Goal: Find contact information: Find contact information

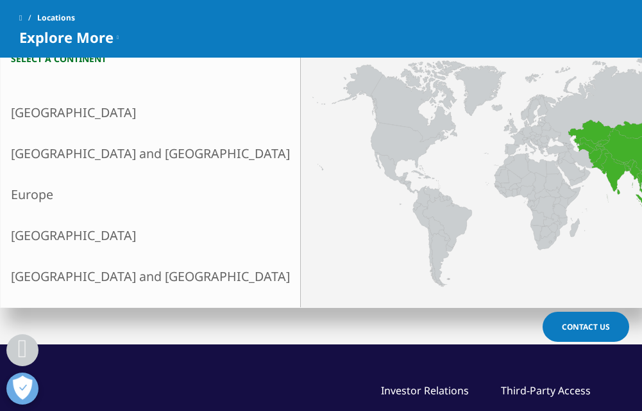
click at [43, 165] on link "[GEOGRAPHIC_DATA] and [GEOGRAPHIC_DATA]" at bounding box center [150, 153] width 299 height 41
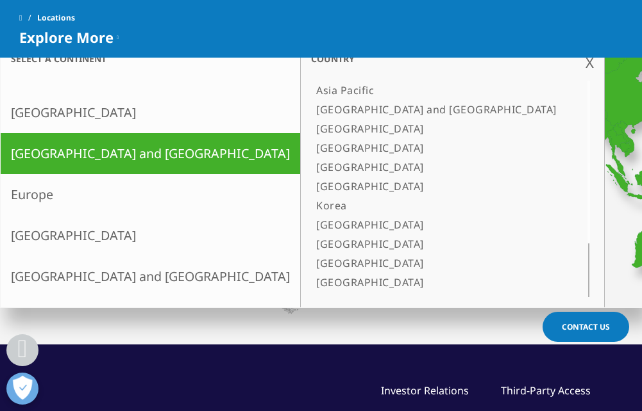
click at [311, 146] on link "[GEOGRAPHIC_DATA]" at bounding box center [436, 147] width 251 height 19
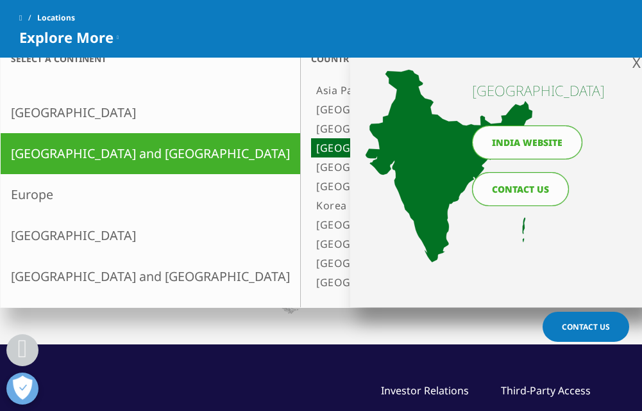
click at [311, 145] on link "[GEOGRAPHIC_DATA]" at bounding box center [436, 147] width 251 height 19
click at [311, 147] on link "[GEOGRAPHIC_DATA]" at bounding box center [436, 147] width 251 height 19
click at [516, 195] on link "CONTACT US" at bounding box center [520, 189] width 97 height 34
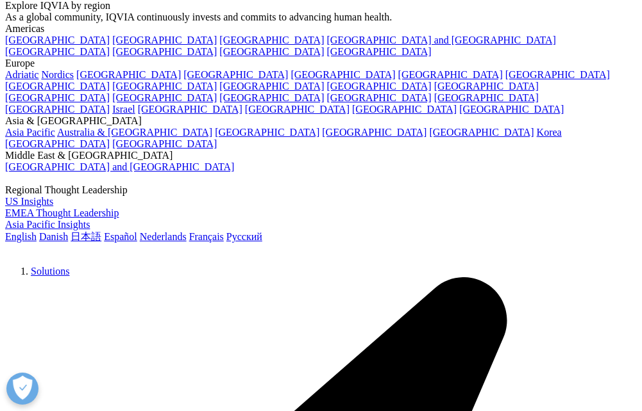
scroll to position [64, 0]
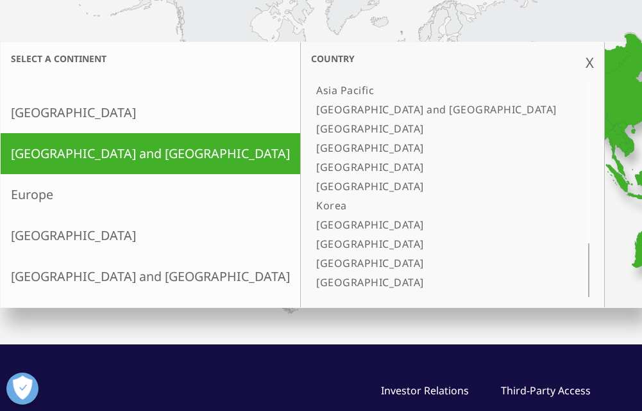
click at [311, 146] on link "[GEOGRAPHIC_DATA]" at bounding box center [436, 147] width 251 height 19
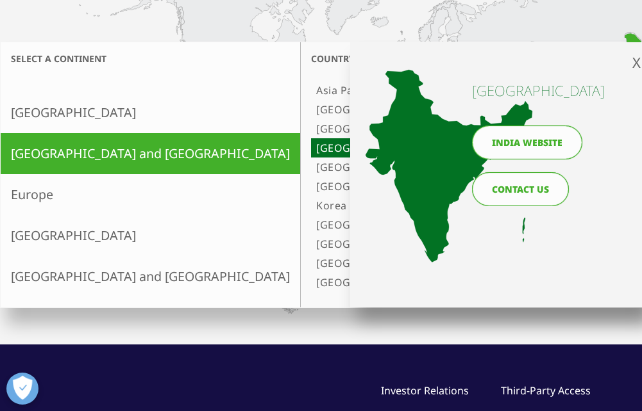
click at [488, 154] on link "India website" at bounding box center [527, 143] width 110 height 34
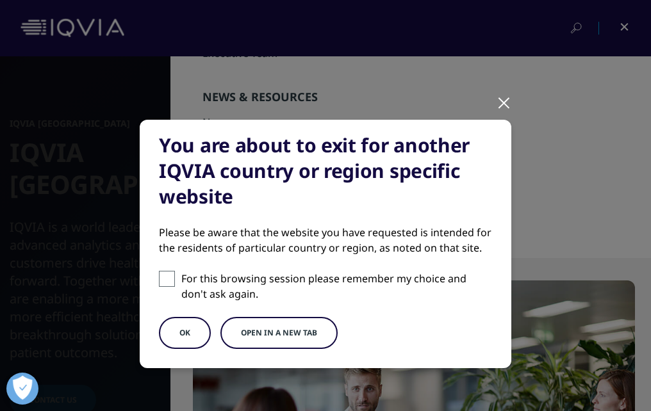
click at [164, 281] on input "For this browsing session please remember my choice and don't ask again." at bounding box center [167, 279] width 16 height 16
checkbox input "true"
click at [175, 327] on button "OK" at bounding box center [185, 333] width 52 height 32
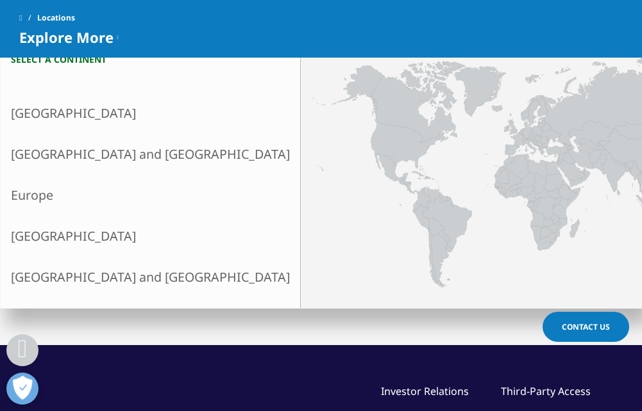
scroll to position [256, 0]
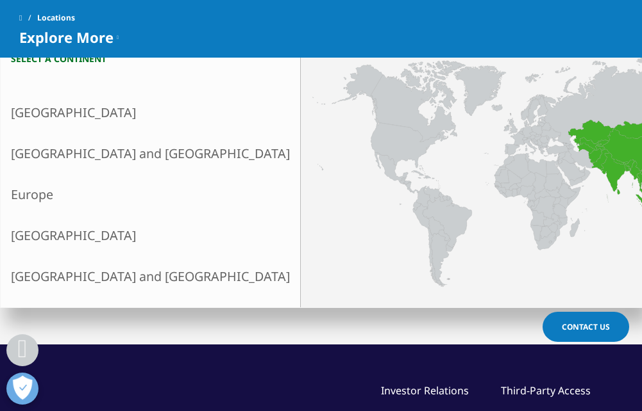
click at [53, 162] on link "Asia and Oceania" at bounding box center [150, 153] width 299 height 41
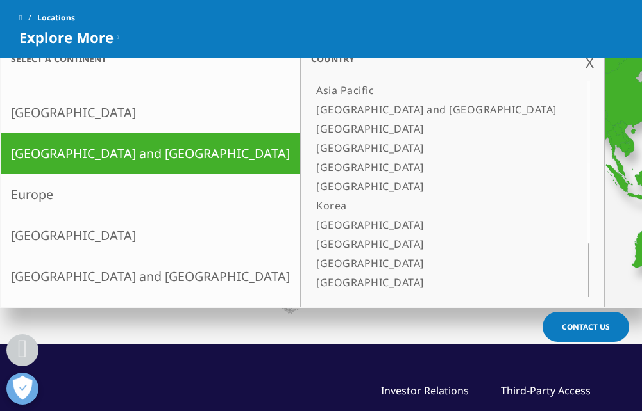
click at [311, 151] on link "[GEOGRAPHIC_DATA]" at bounding box center [436, 147] width 251 height 19
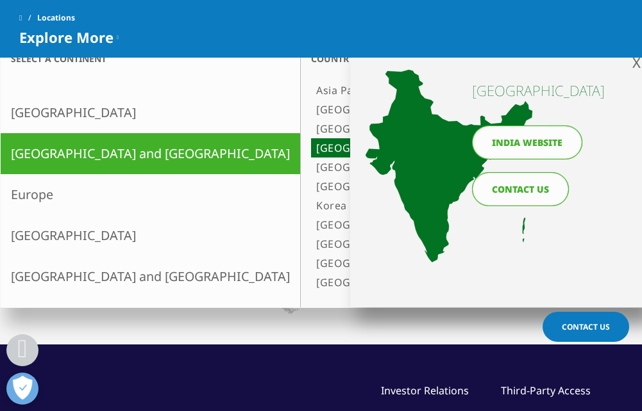
click at [501, 142] on link "India website" at bounding box center [527, 143] width 110 height 34
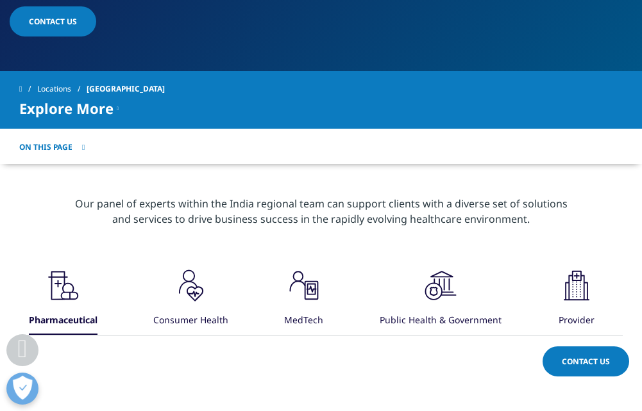
scroll to position [385, 0]
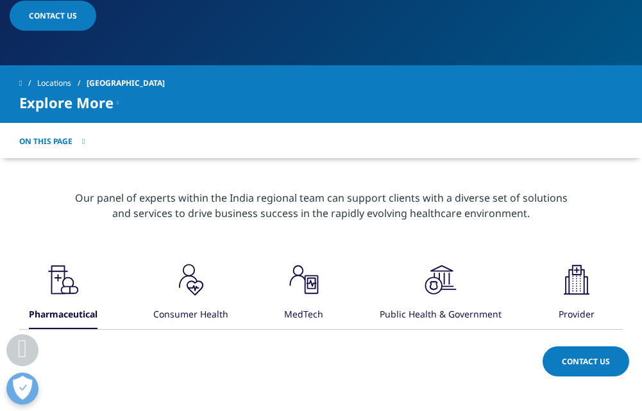
click at [67, 72] on link "Locations" at bounding box center [61, 83] width 49 height 23
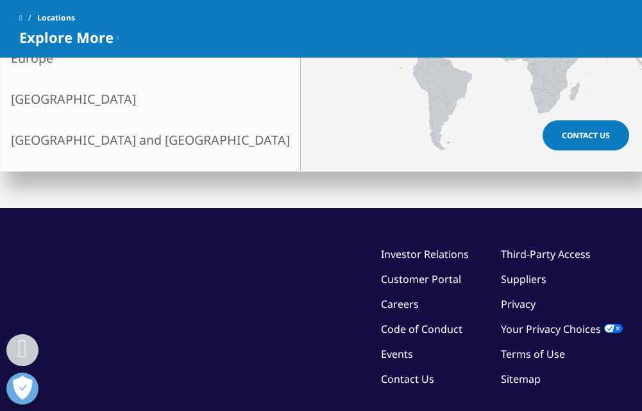
scroll to position [320, 0]
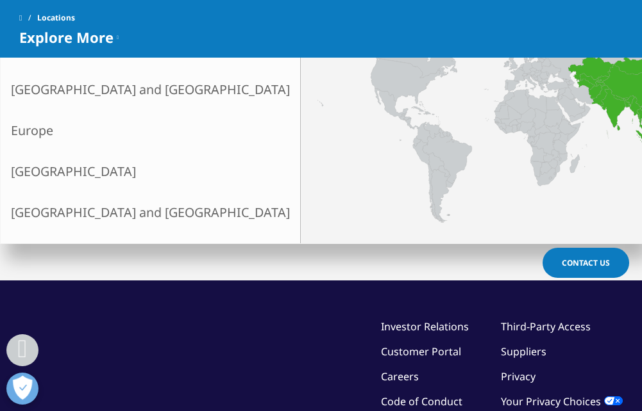
click at [60, 94] on link "[GEOGRAPHIC_DATA] and [GEOGRAPHIC_DATA]" at bounding box center [150, 89] width 299 height 41
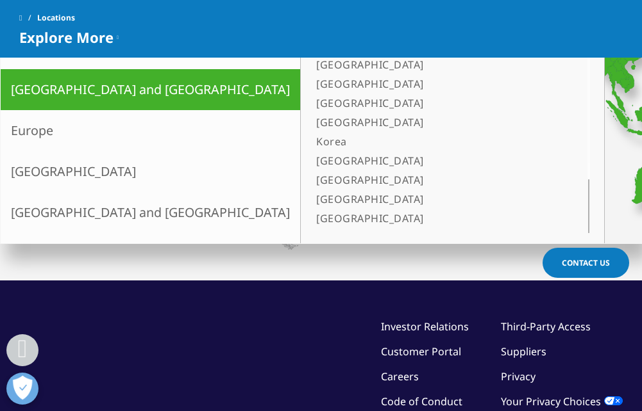
click at [311, 92] on link "[GEOGRAPHIC_DATA]" at bounding box center [436, 83] width 251 height 19
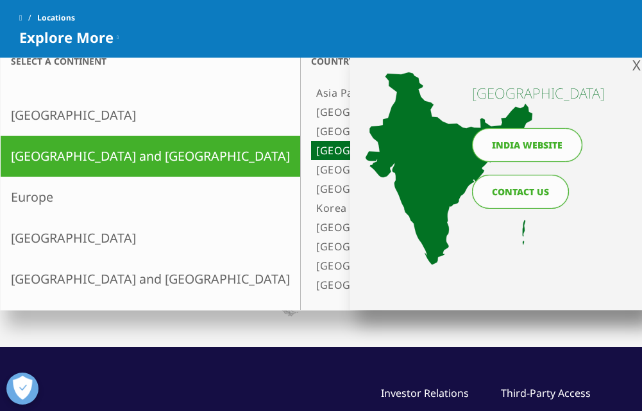
scroll to position [192, 0]
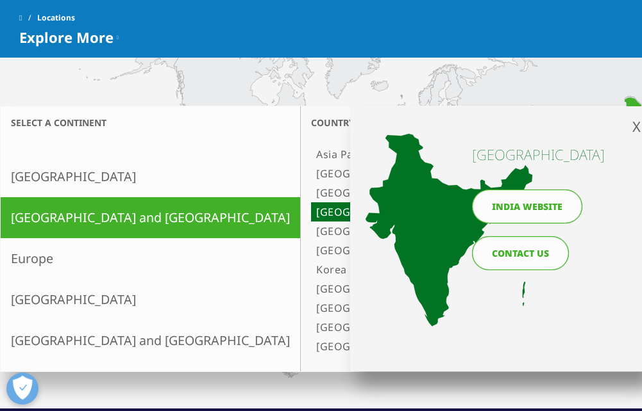
click at [508, 210] on link "India website" at bounding box center [527, 207] width 110 height 34
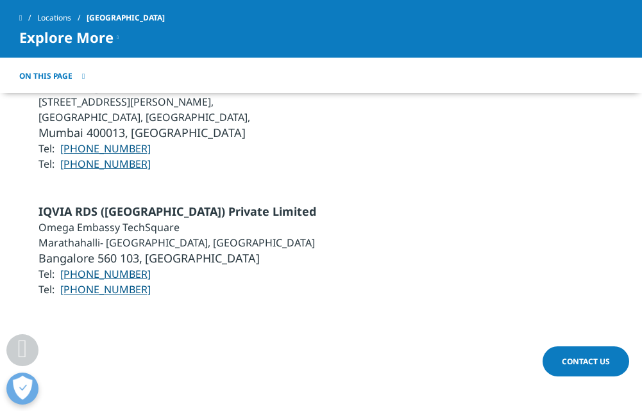
scroll to position [3213, 0]
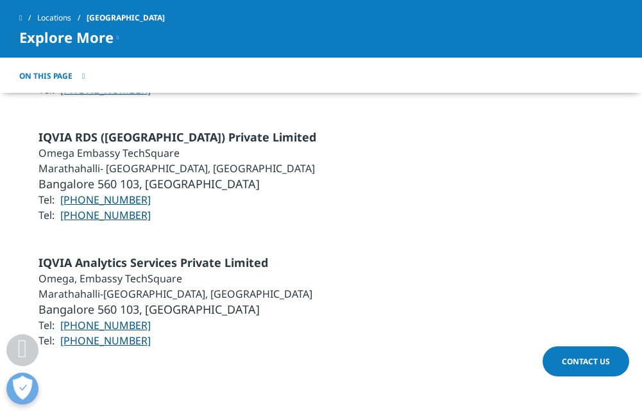
click at [37, 129] on div "IQVIA RDS (India) Private Limited Omega Embassy TechSquare Marathahalli- Sarjap…" at bounding box center [321, 176] width 642 height 94
click at [40, 129] on span "IQVIA RDS (India) Private Limited" at bounding box center [176, 136] width 277 height 15
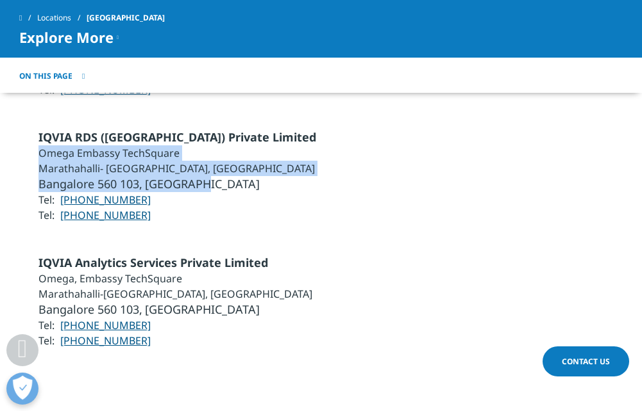
drag, startPoint x: 39, startPoint y: 121, endPoint x: 212, endPoint y: 156, distance: 176.6
click at [212, 156] on ul "IQVIA RDS (India) Private Limited Omega Embassy TechSquare Marathahalli- Sarjap…" at bounding box center [176, 176] width 277 height 94
copy ul "Omega Embassy TechSquare Marathahalli- Sarjapur Outer Ring Road, Kadubeesanahal…"
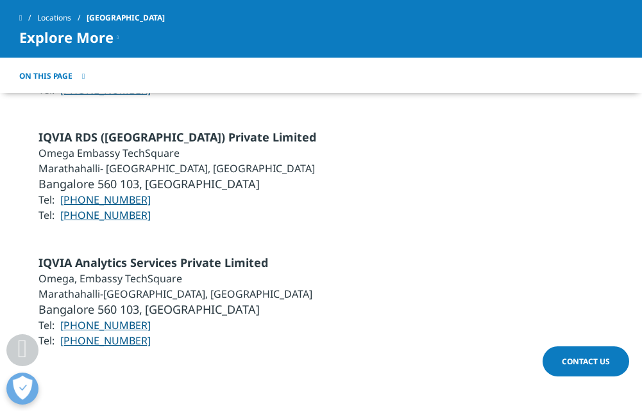
click at [497, 299] on div "IQVIA Analytics Services Private Limited Omega, Embassy TechSquare Marathahalli…" at bounding box center [321, 302] width 642 height 94
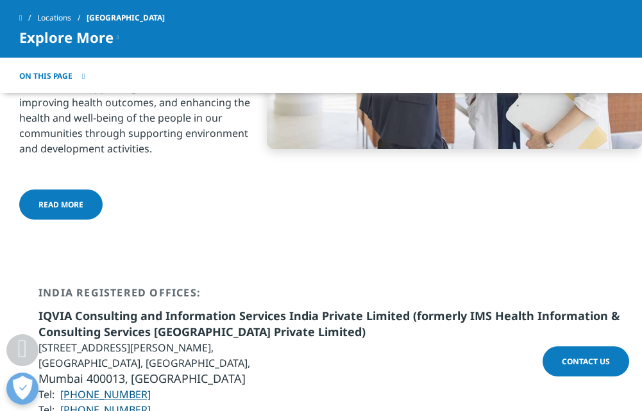
scroll to position [2636, 0]
